Goal: Information Seeking & Learning: Check status

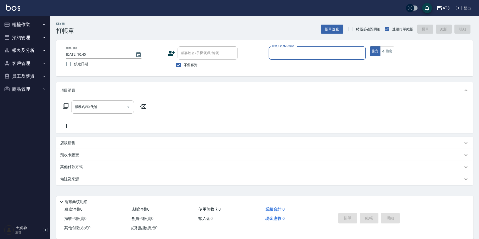
click at [27, 51] on button "報表及分析" at bounding box center [25, 50] width 46 height 13
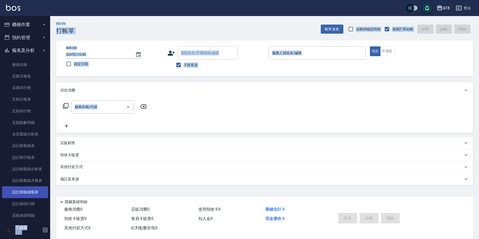
drag, startPoint x: 50, startPoint y: 194, endPoint x: 44, endPoint y: 194, distance: 6.0
click at [51, 207] on div "AT8 登出 櫃檯作業 打帳單 帳單列表 掛單列表 現金收支登錄 材料自購登錄 每日結帳 排班表 現場電腦打卡 預約管理 預約管理 單日預約紀錄 單週預約紀錄…" at bounding box center [239, 119] width 479 height 239
click at [230, 108] on div "服務名稱/代號 服務名稱/代號" at bounding box center [264, 115] width 417 height 35
click at [23, 157] on link "設計師日報表" at bounding box center [25, 158] width 46 height 12
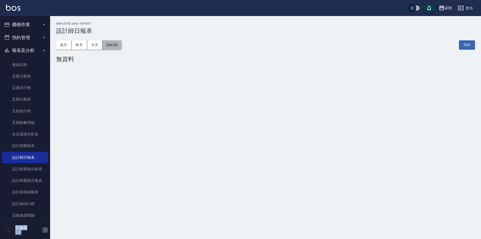
click at [115, 48] on button "[DATE]" at bounding box center [112, 44] width 19 height 9
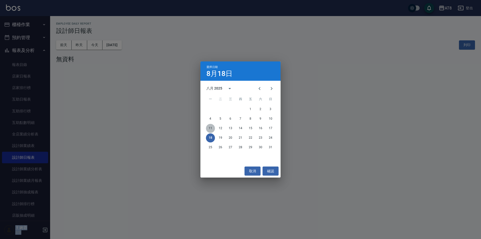
click at [210, 129] on button "11" at bounding box center [210, 128] width 9 height 9
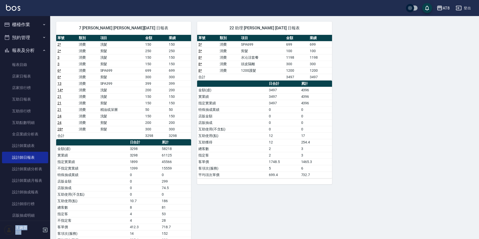
scroll to position [296, 0]
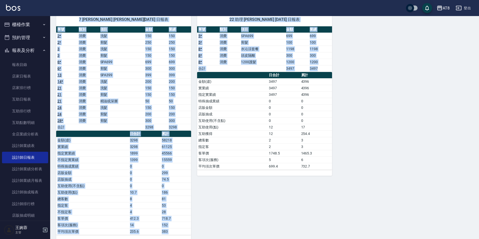
drag, startPoint x: 479, startPoint y: 207, endPoint x: 481, endPoint y: 77, distance: 130.1
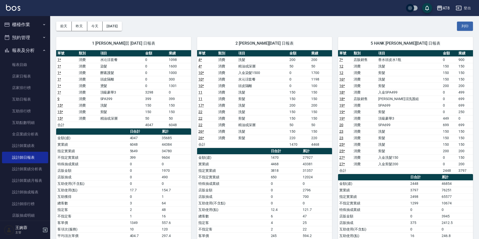
scroll to position [0, 0]
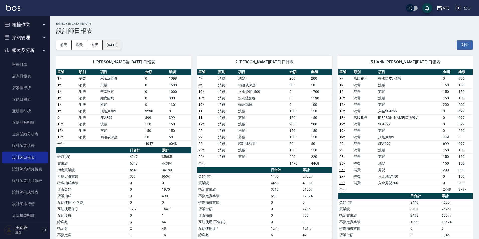
click at [122, 48] on button "[DATE]" at bounding box center [112, 44] width 19 height 9
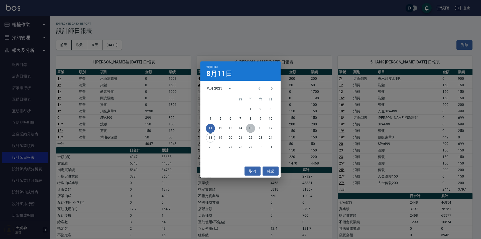
click at [249, 129] on button "15" at bounding box center [250, 128] width 9 height 9
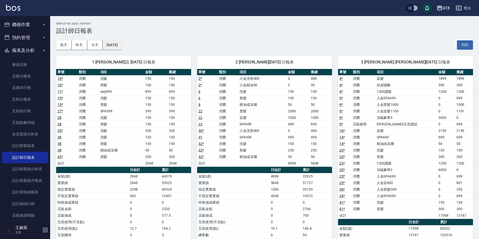
click at [122, 48] on button "[DATE]" at bounding box center [112, 44] width 19 height 9
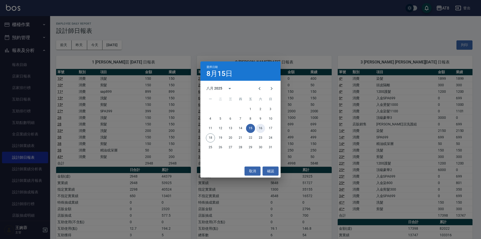
click at [260, 130] on button "16" at bounding box center [260, 128] width 9 height 9
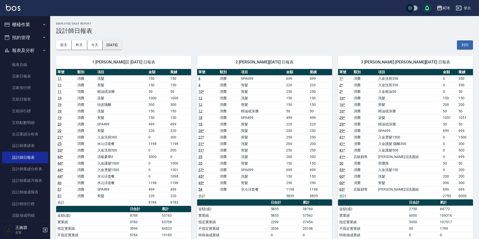
click at [122, 49] on button "[DATE]" at bounding box center [112, 44] width 19 height 9
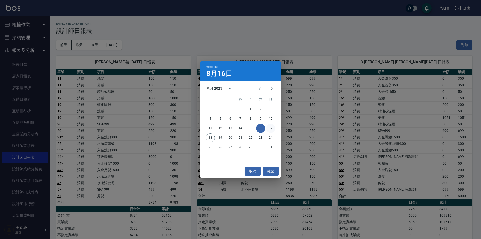
click at [271, 128] on button "17" at bounding box center [270, 128] width 9 height 9
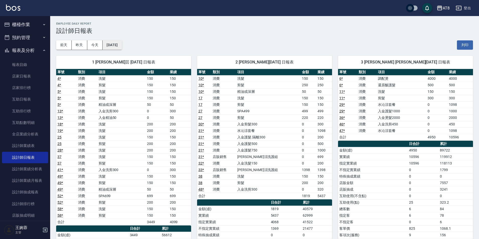
click at [122, 48] on button "[DATE]" at bounding box center [112, 44] width 19 height 9
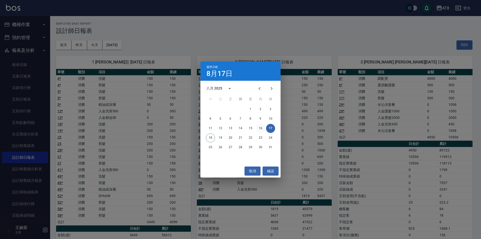
click at [260, 129] on button "16" at bounding box center [260, 128] width 9 height 9
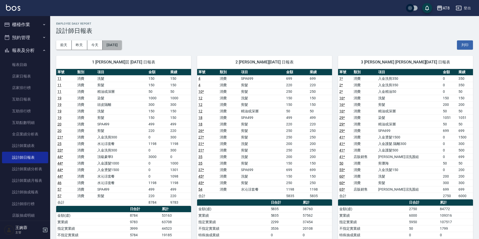
click at [122, 48] on button "[DATE]" at bounding box center [112, 44] width 19 height 9
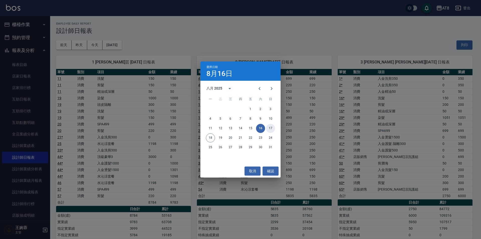
click at [269, 128] on button "17" at bounding box center [270, 128] width 9 height 9
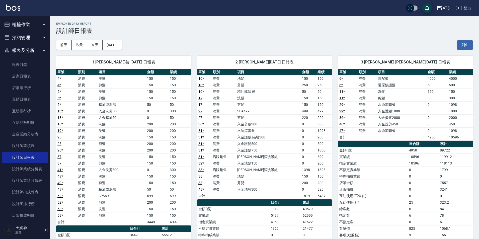
click at [26, 24] on button "櫃檯作業" at bounding box center [25, 24] width 46 height 13
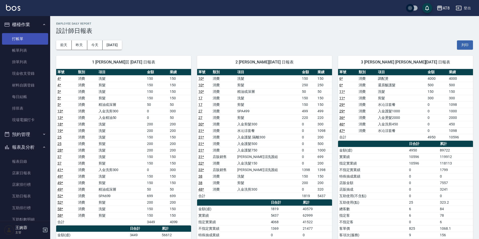
click at [22, 40] on link "打帳單" at bounding box center [25, 39] width 46 height 12
